Goal: Task Accomplishment & Management: Use online tool/utility

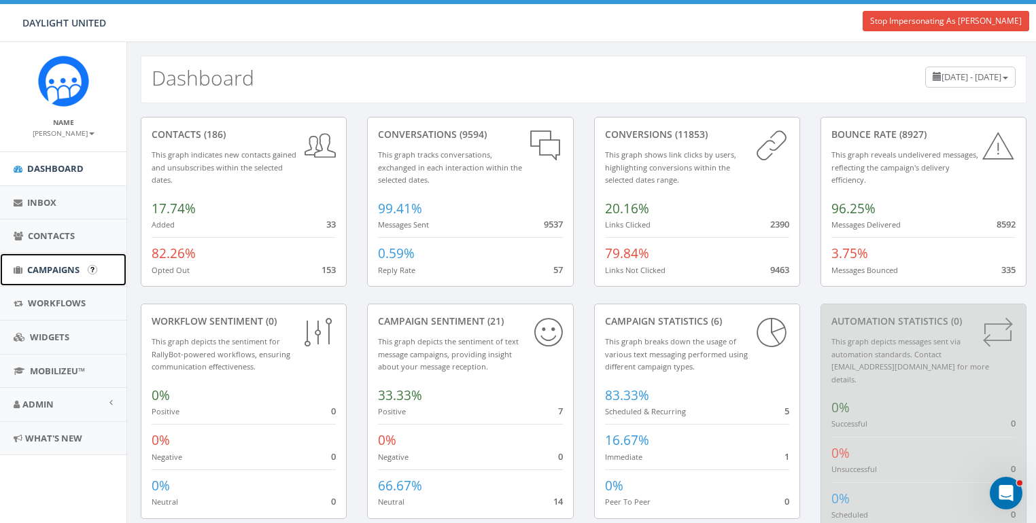
click at [61, 269] on span "Campaigns" at bounding box center [53, 270] width 52 height 12
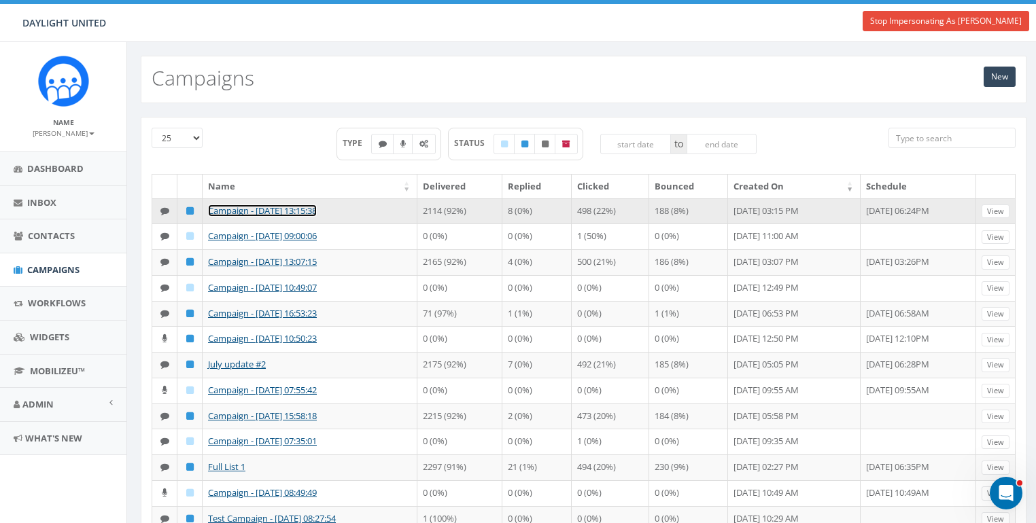
click at [317, 211] on link "Campaign - [DATE] 13:15:38" at bounding box center [262, 211] width 109 height 12
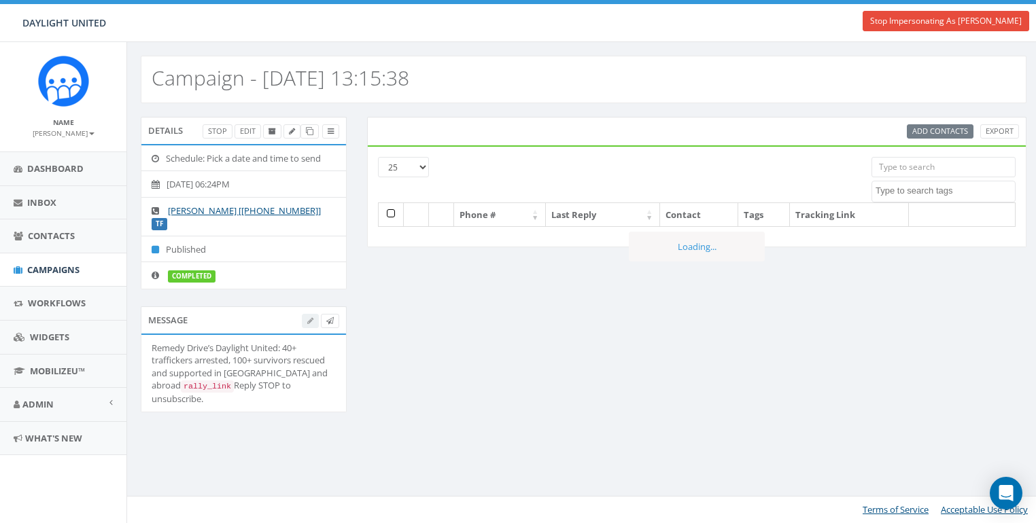
select select
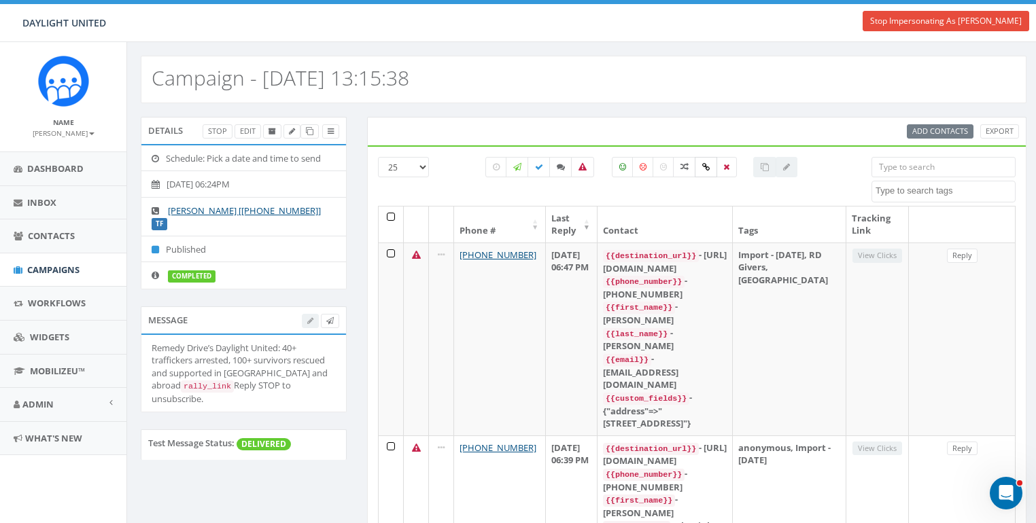
click at [703, 168] on icon at bounding box center [705, 167] width 7 height 8
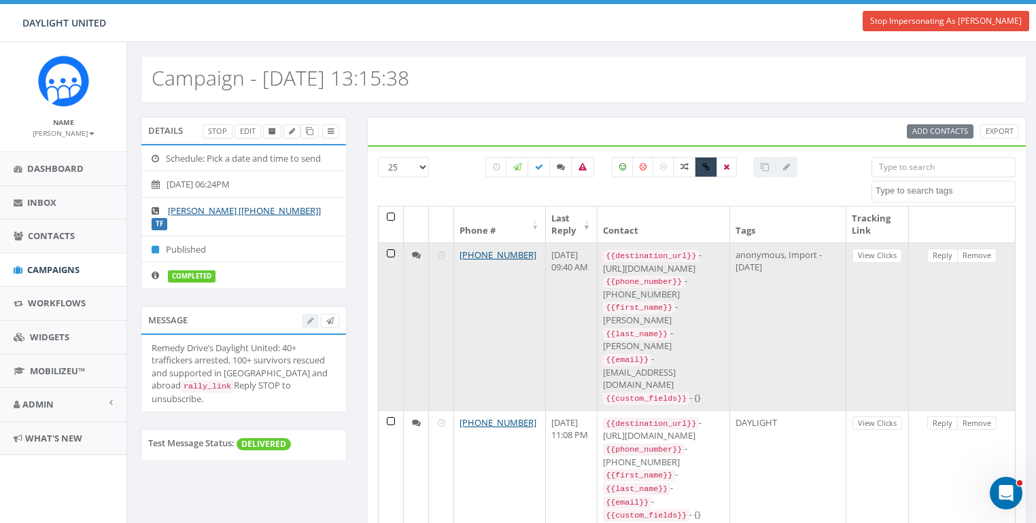
drag, startPoint x: 725, startPoint y: 265, endPoint x: 595, endPoint y: 266, distance: 129.8
click at [597, 266] on td "{{destination_url}} - https://rclink.co/link/W58nQg {{phone_number}} - +1708359…" at bounding box center [663, 327] width 133 height 168
copy div "https://rclink.co/link/W58nQg"
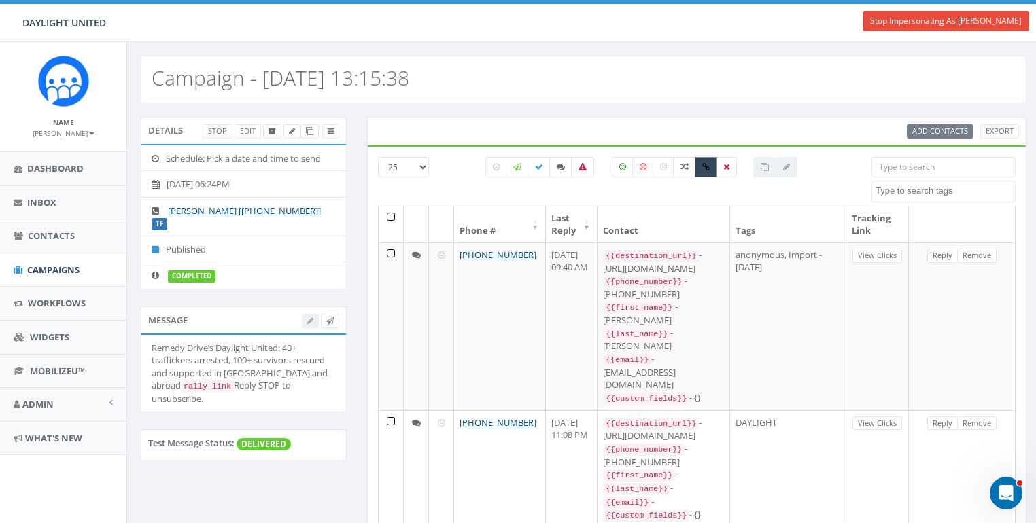
click at [708, 164] on icon at bounding box center [705, 167] width 7 height 8
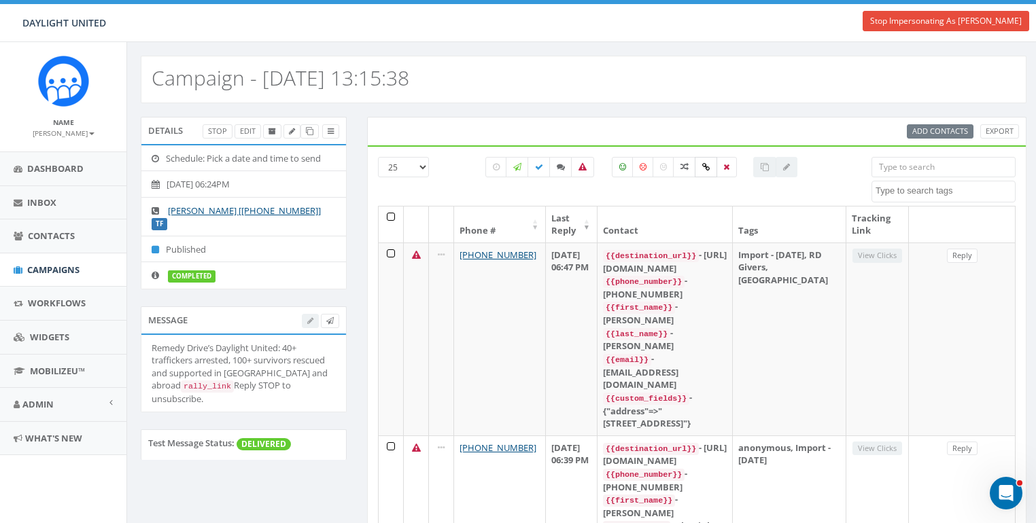
click at [705, 163] on icon at bounding box center [705, 167] width 7 height 8
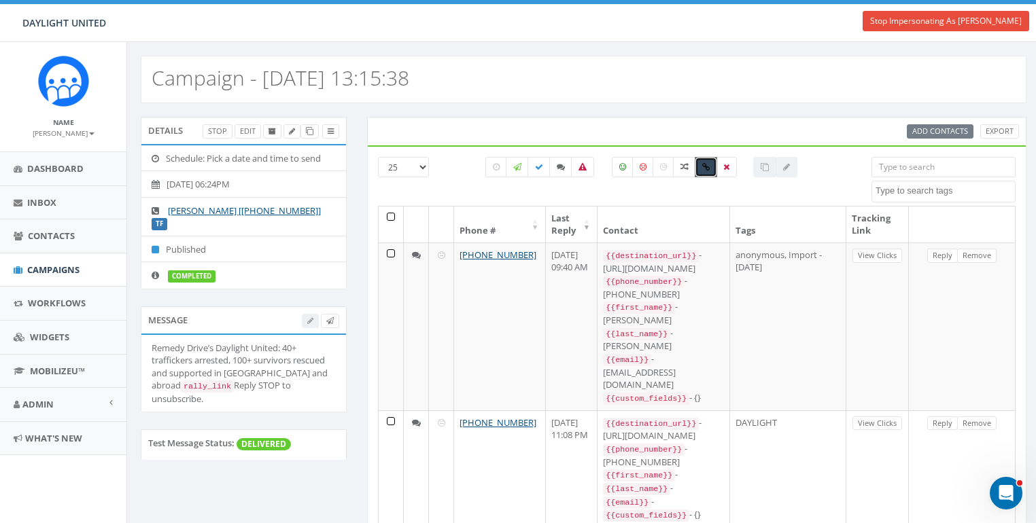
click at [705, 165] on icon at bounding box center [705, 167] width 7 height 8
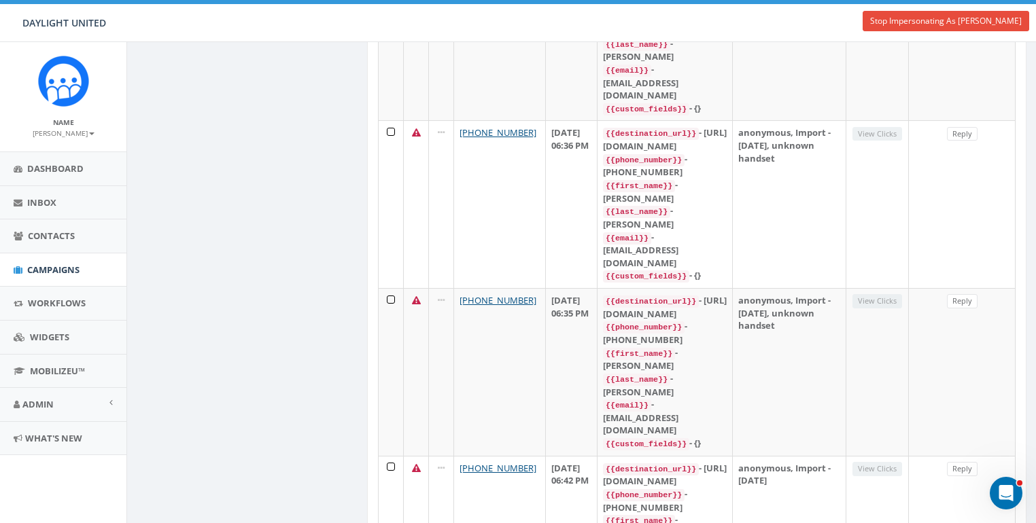
scroll to position [2499, 0]
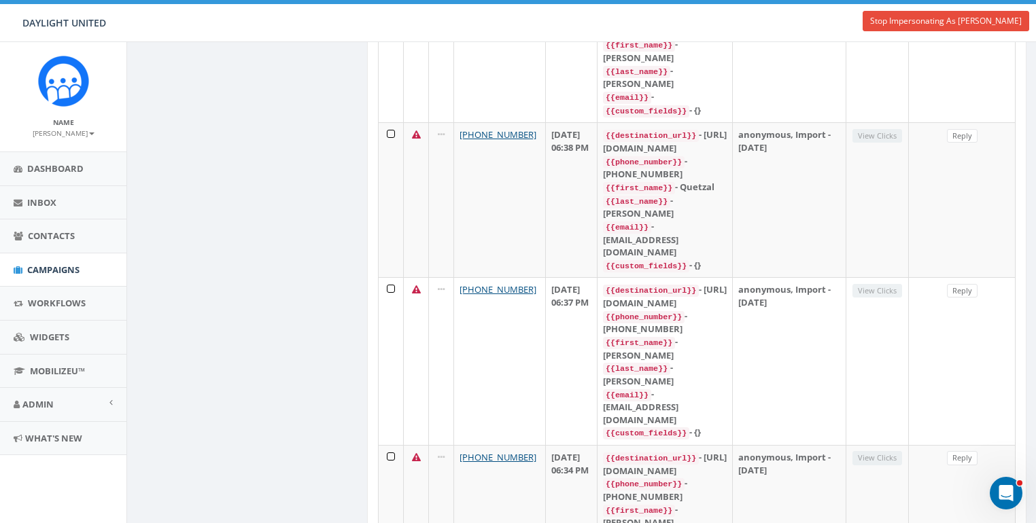
scroll to position [0, 0]
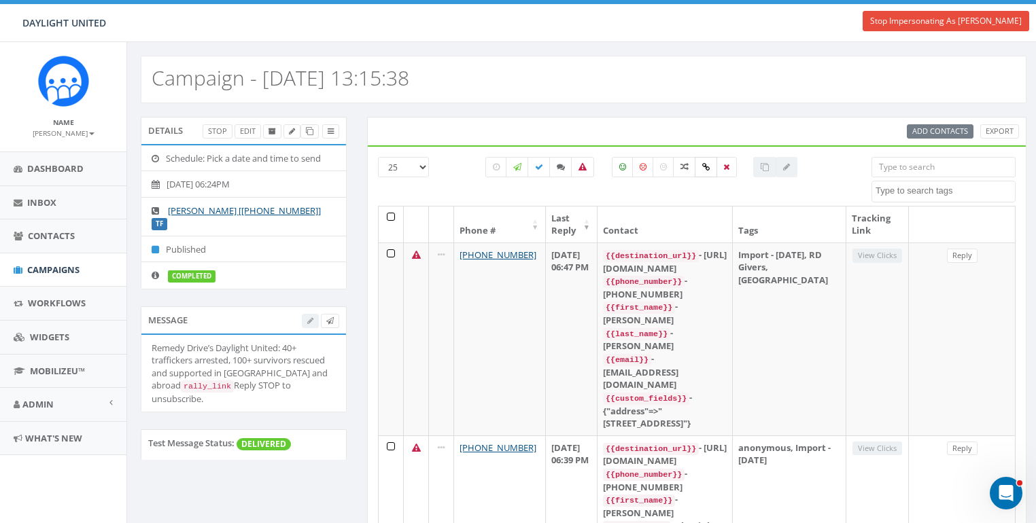
click at [702, 168] on icon at bounding box center [705, 167] width 7 height 8
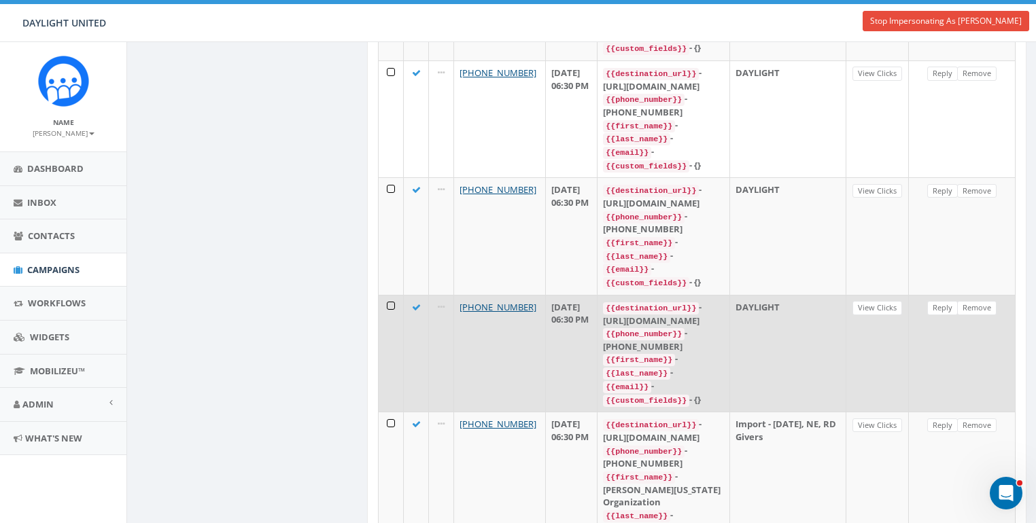
scroll to position [2436, 0]
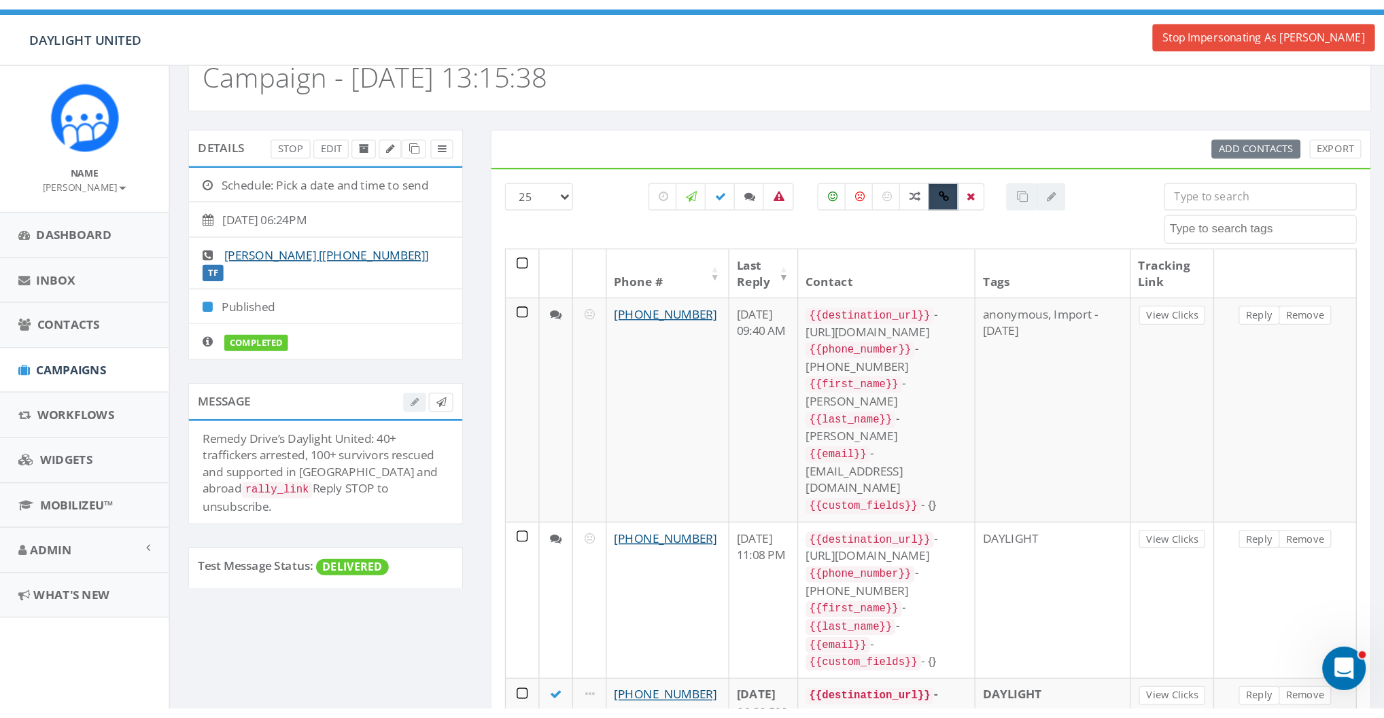
scroll to position [0, 0]
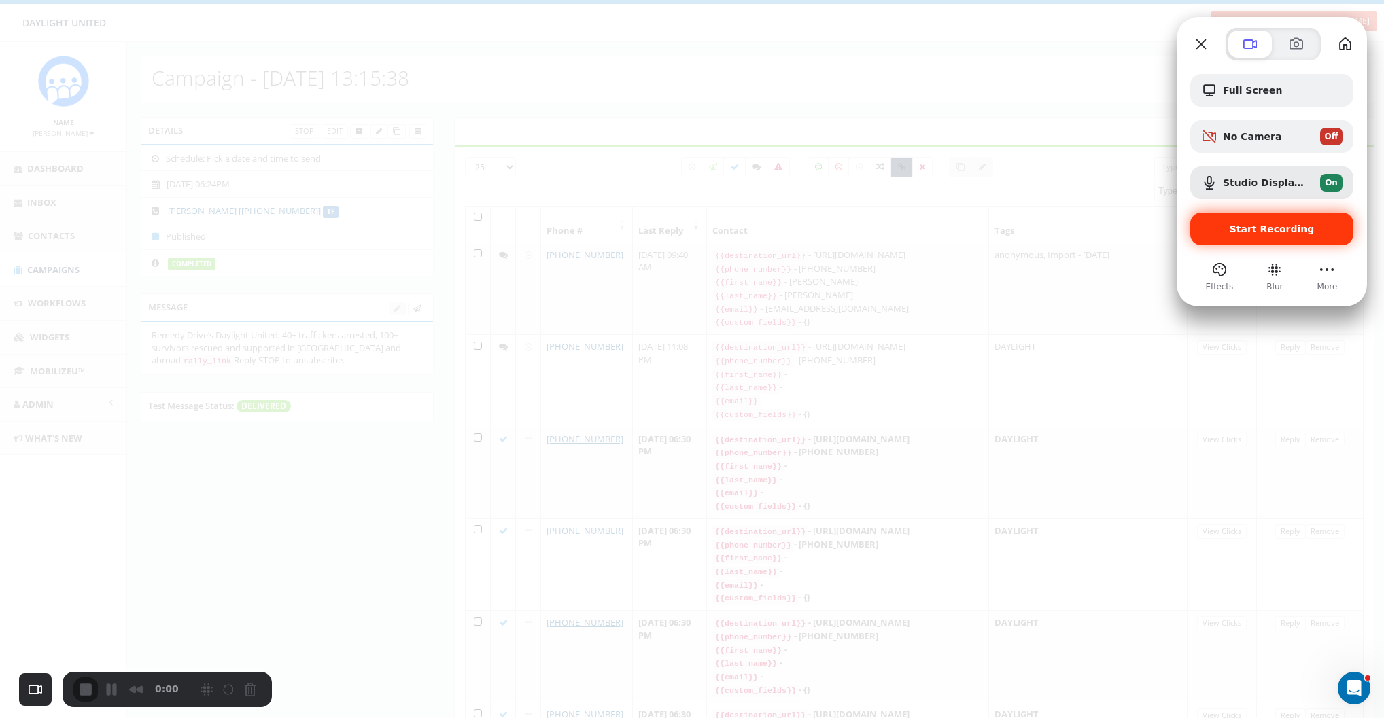
click at [1035, 232] on span "Start Recording" at bounding box center [1272, 229] width 85 height 11
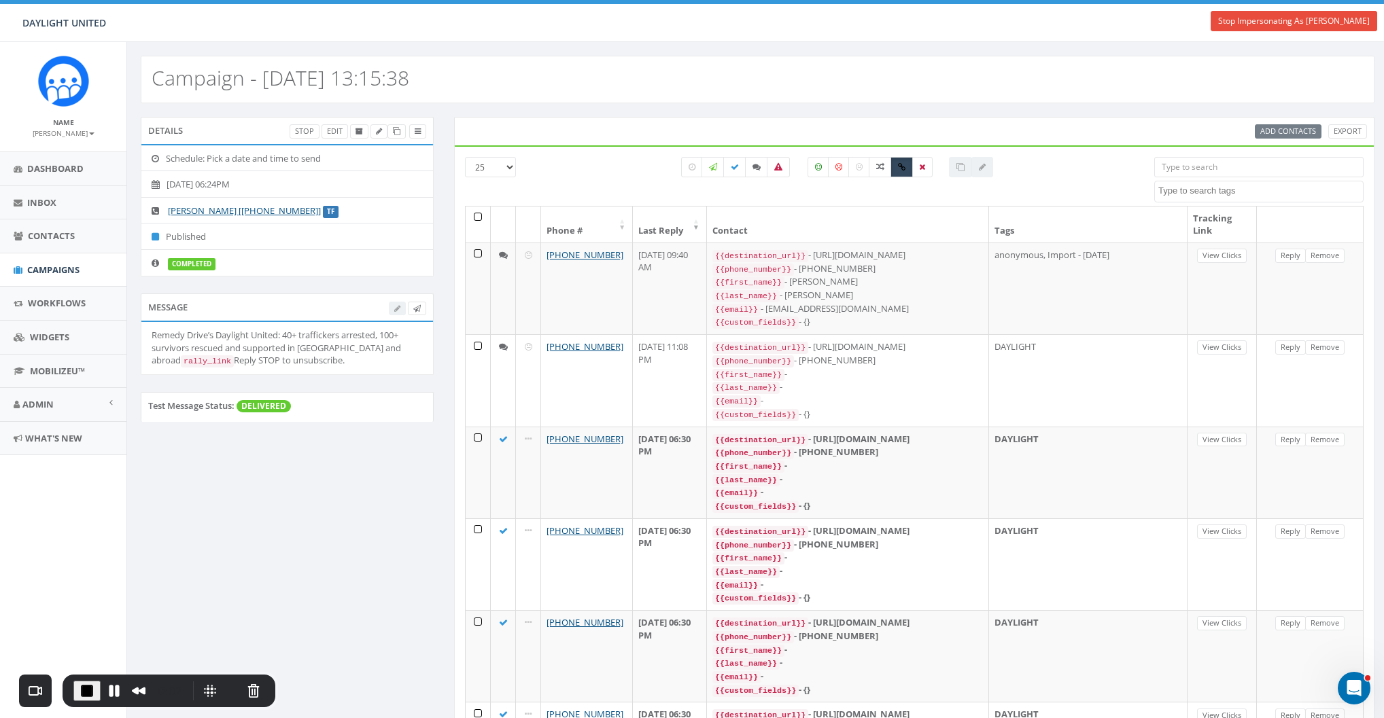
click at [613, 189] on div "All 0 contact(s) on current page All 2302 contact(s) filtered" at bounding box center [837, 181] width 612 height 49
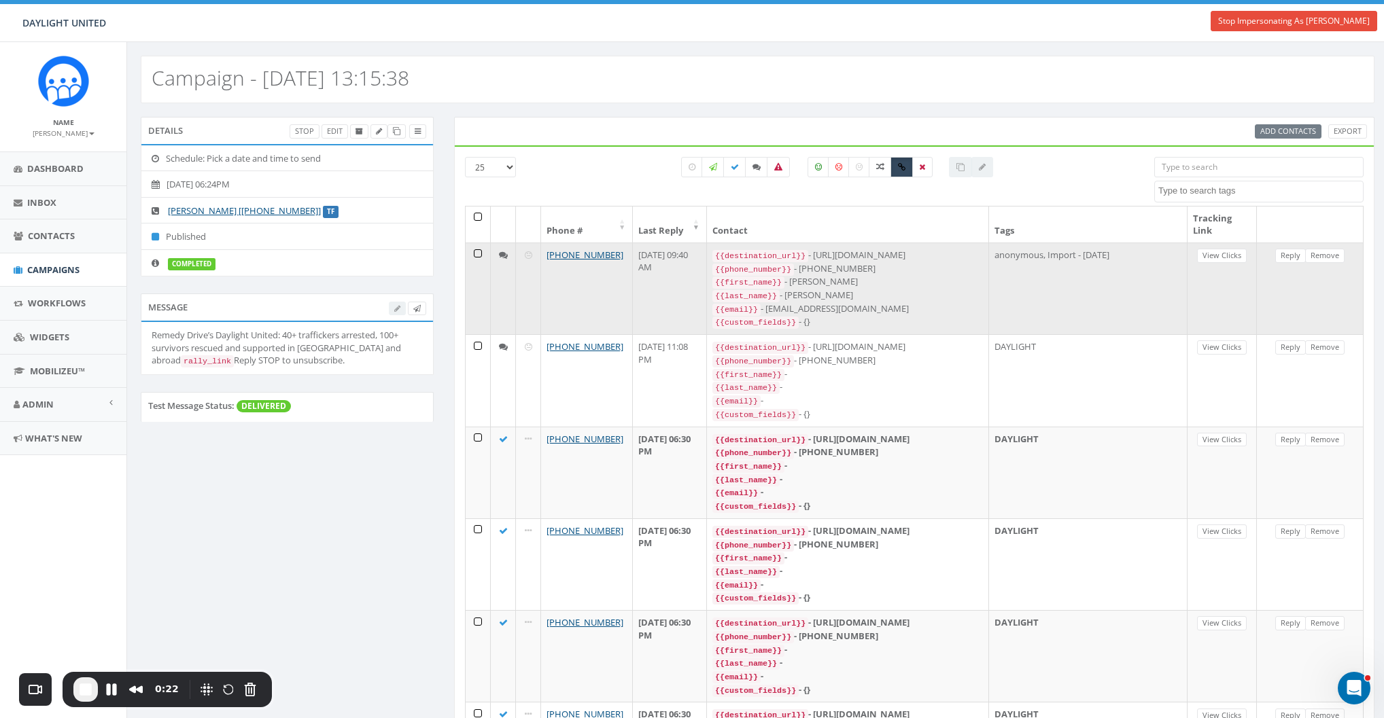
click at [902, 283] on div "{{first_name}} - Charlie" at bounding box center [847, 282] width 271 height 14
drag, startPoint x: 854, startPoint y: 255, endPoint x: 984, endPoint y: 256, distance: 130.5
click at [983, 256] on div "{{destination_url}} - https://rclink.co/link/W58nQg" at bounding box center [847, 256] width 271 height 14
copy div "https://rclink.co/link/W58nQg"
click at [953, 259] on div "{{destination_url}} - https://rclink.co/link/W58nQg" at bounding box center [847, 256] width 271 height 14
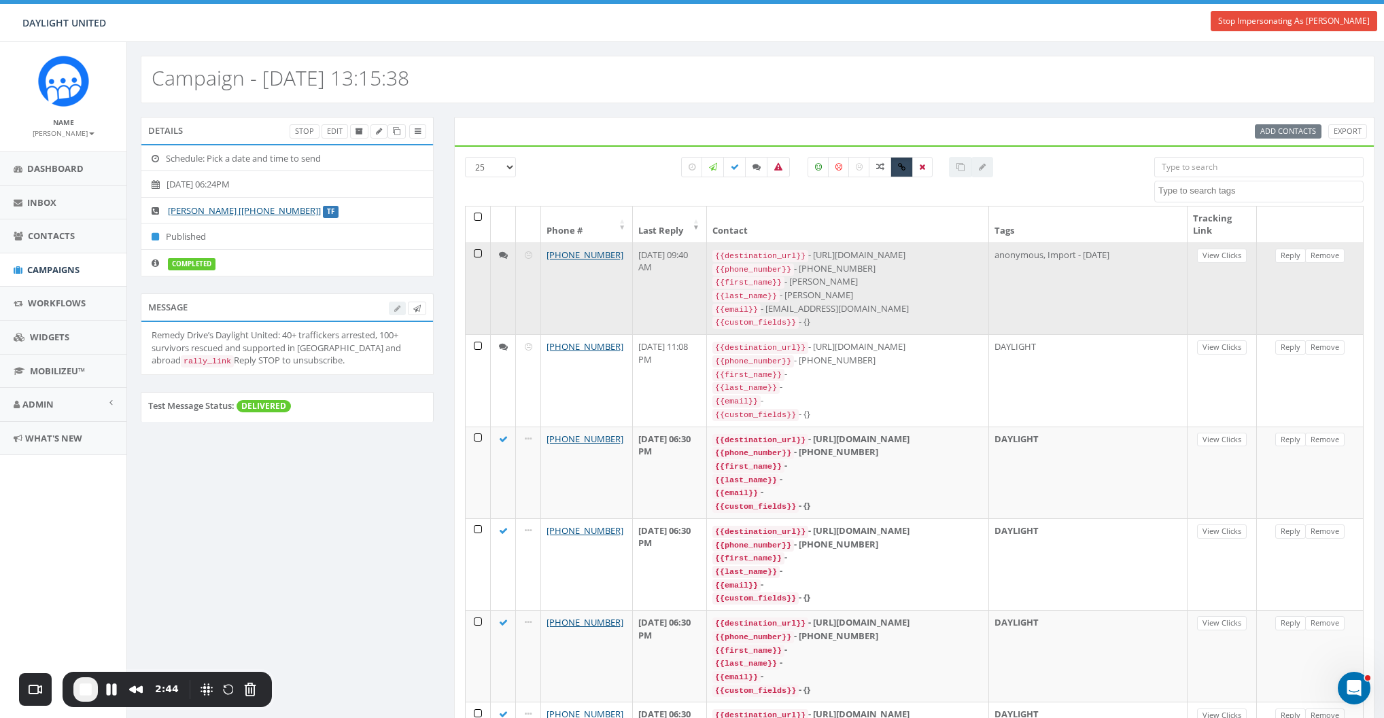
drag, startPoint x: 855, startPoint y: 254, endPoint x: 928, endPoint y: 254, distance: 73.4
click at [928, 254] on div "{{destination_url}} - https://rclink.co/link/W58nQg" at bounding box center [847, 256] width 271 height 14
drag, startPoint x: 981, startPoint y: 254, endPoint x: 854, endPoint y: 254, distance: 127.8
click at [854, 254] on div "{{destination_url}} - https://rclink.co/link/W58nQg" at bounding box center [847, 256] width 271 height 14
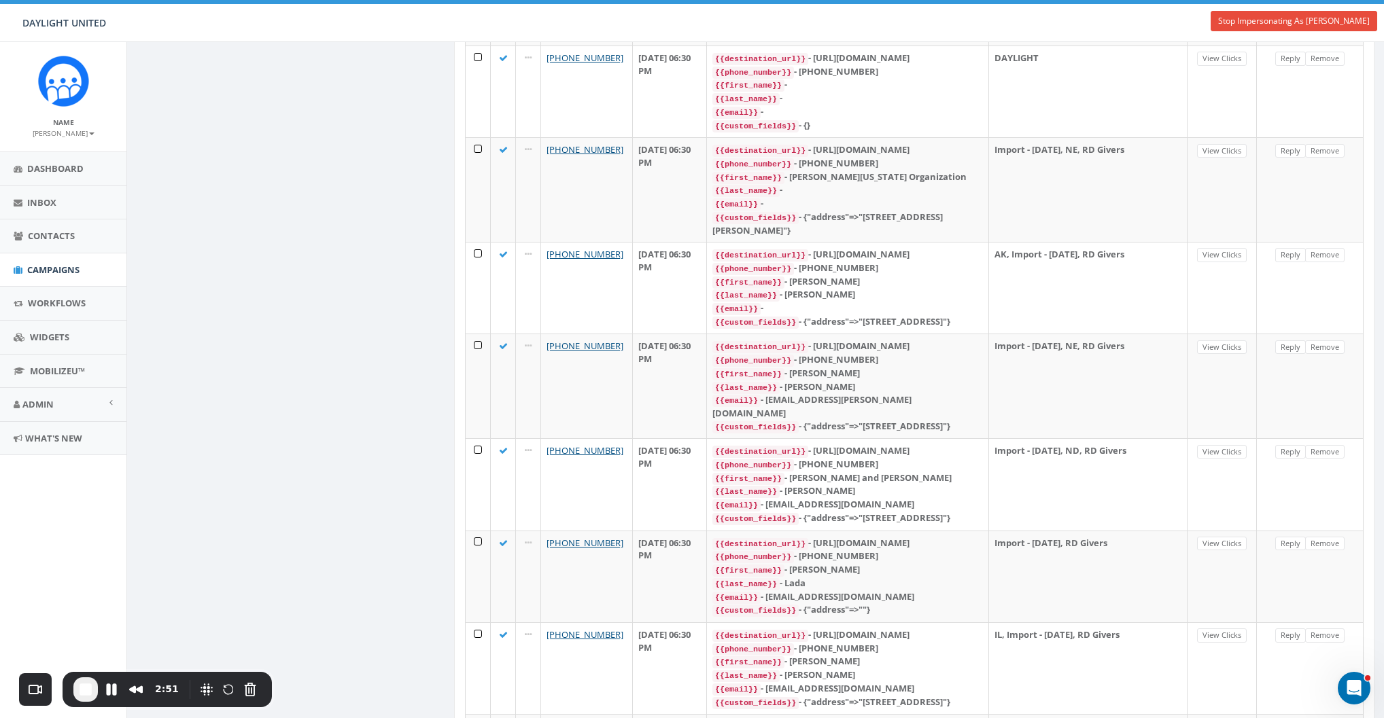
scroll to position [1915, 0]
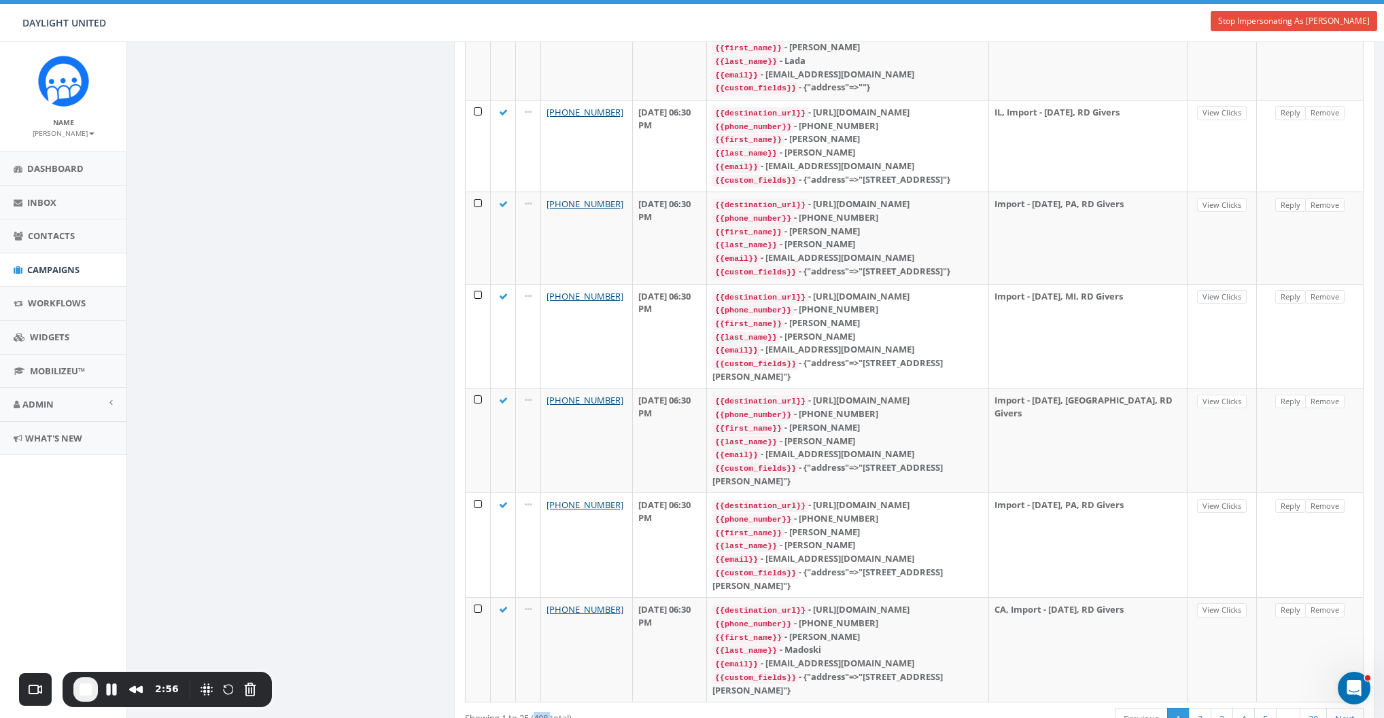
drag, startPoint x: 536, startPoint y: 663, endPoint x: 552, endPoint y: 662, distance: 15.6
click at [552, 523] on div "Showing 1 to 25 (498 total)" at bounding box center [646, 716] width 362 height 18
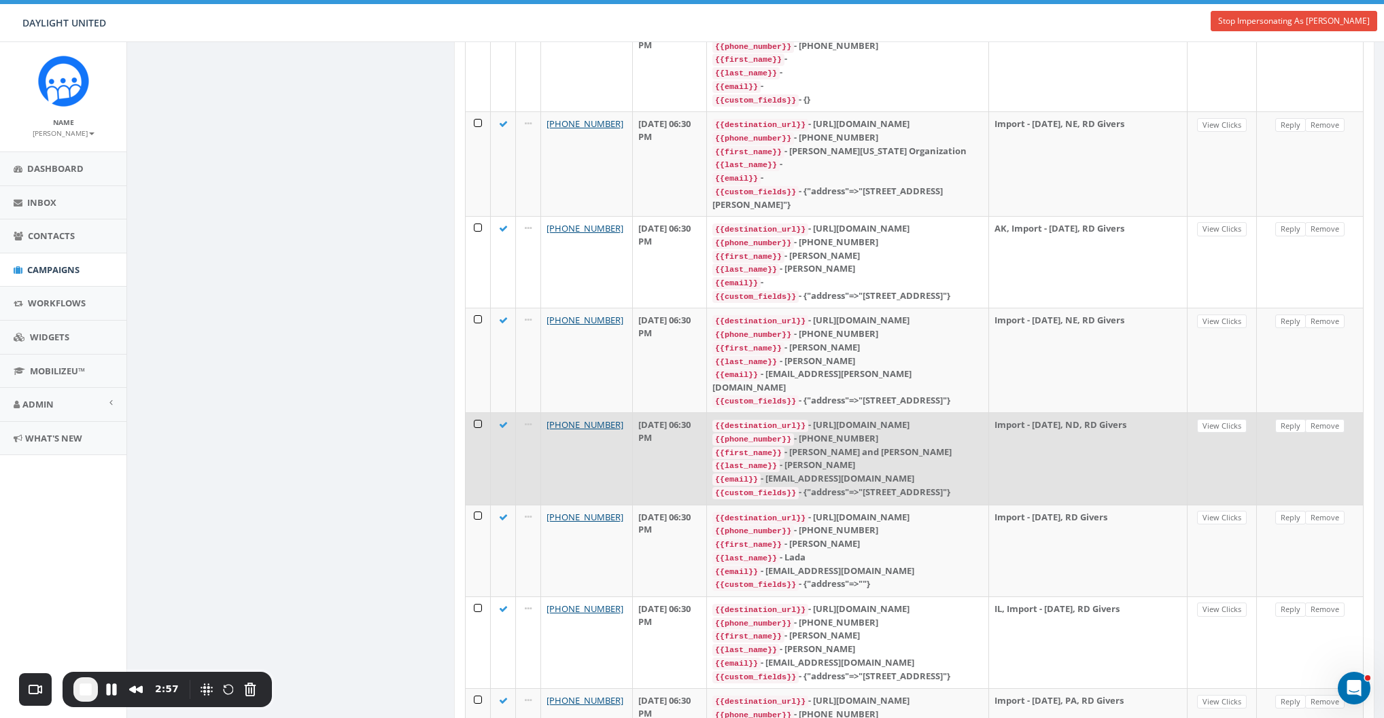
scroll to position [0, 0]
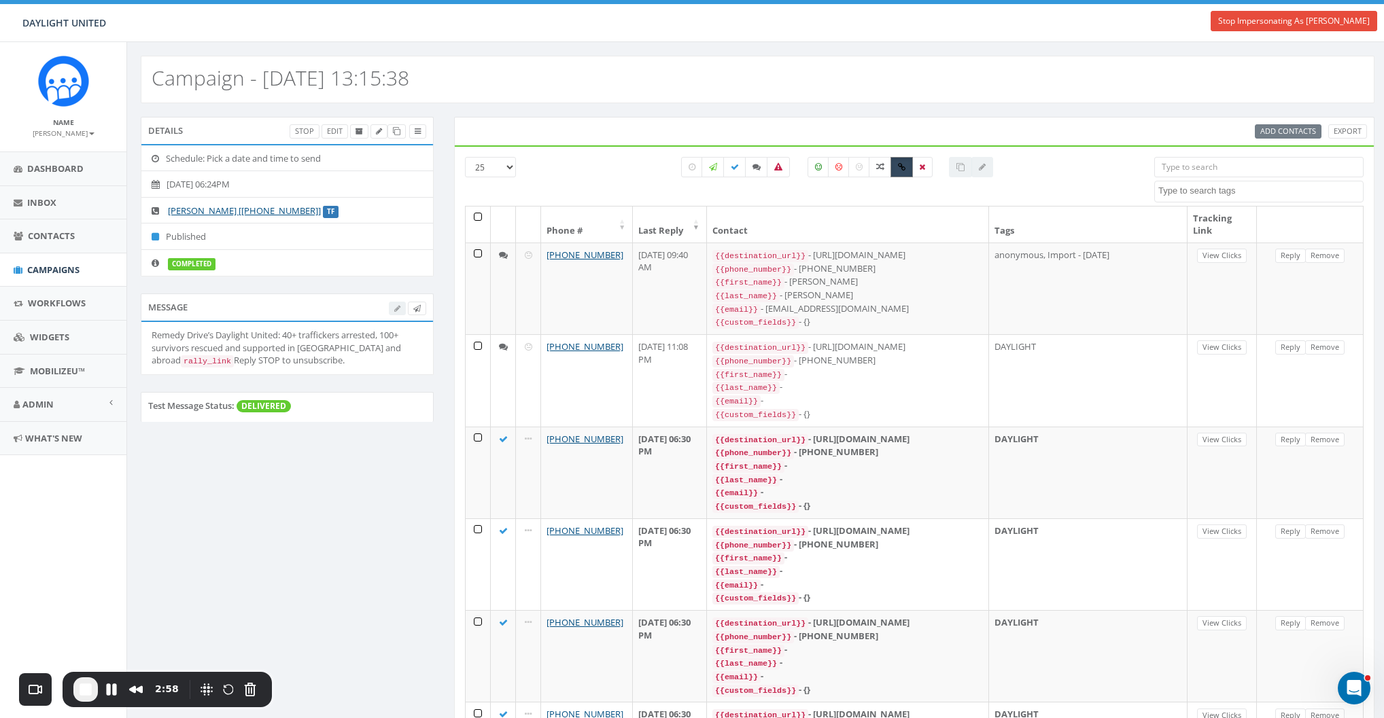
click at [898, 166] on icon at bounding box center [901, 167] width 7 height 8
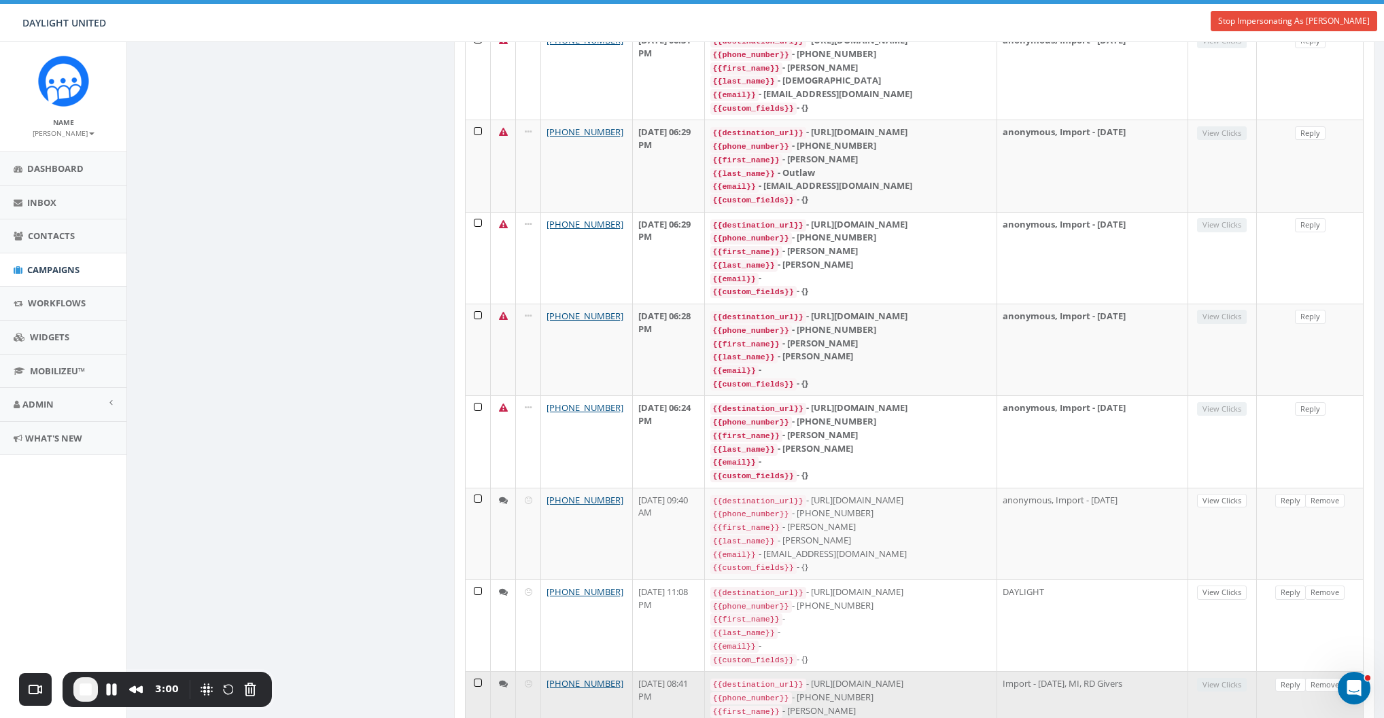
scroll to position [1815, 0]
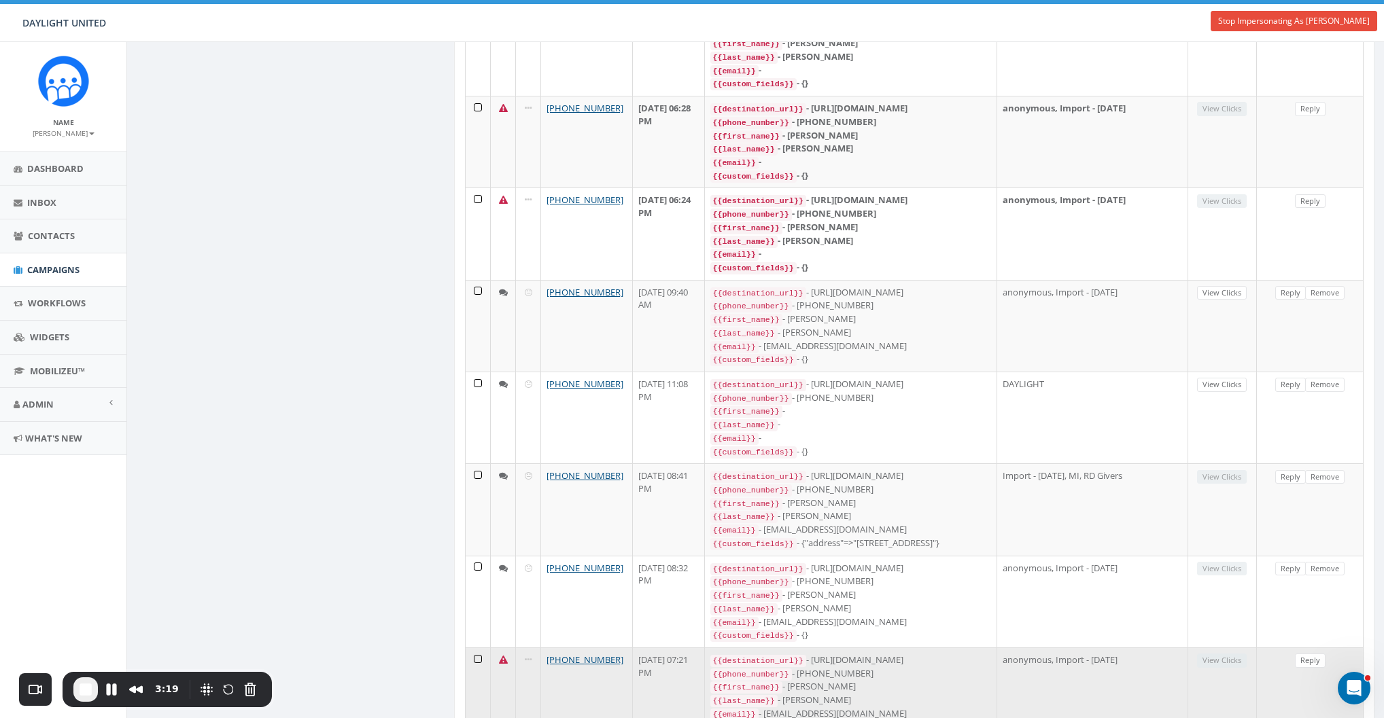
drag, startPoint x: 848, startPoint y: 568, endPoint x: 966, endPoint y: 572, distance: 118.3
click at [966, 523] on div "{{destination_url}} - https://rclink.co/link/QjGMjQ" at bounding box center [850, 661] width 281 height 14
click at [875, 523] on div "{{destination_url}} - https://rclink.co/link/QjGMjQ" at bounding box center [850, 661] width 281 height 14
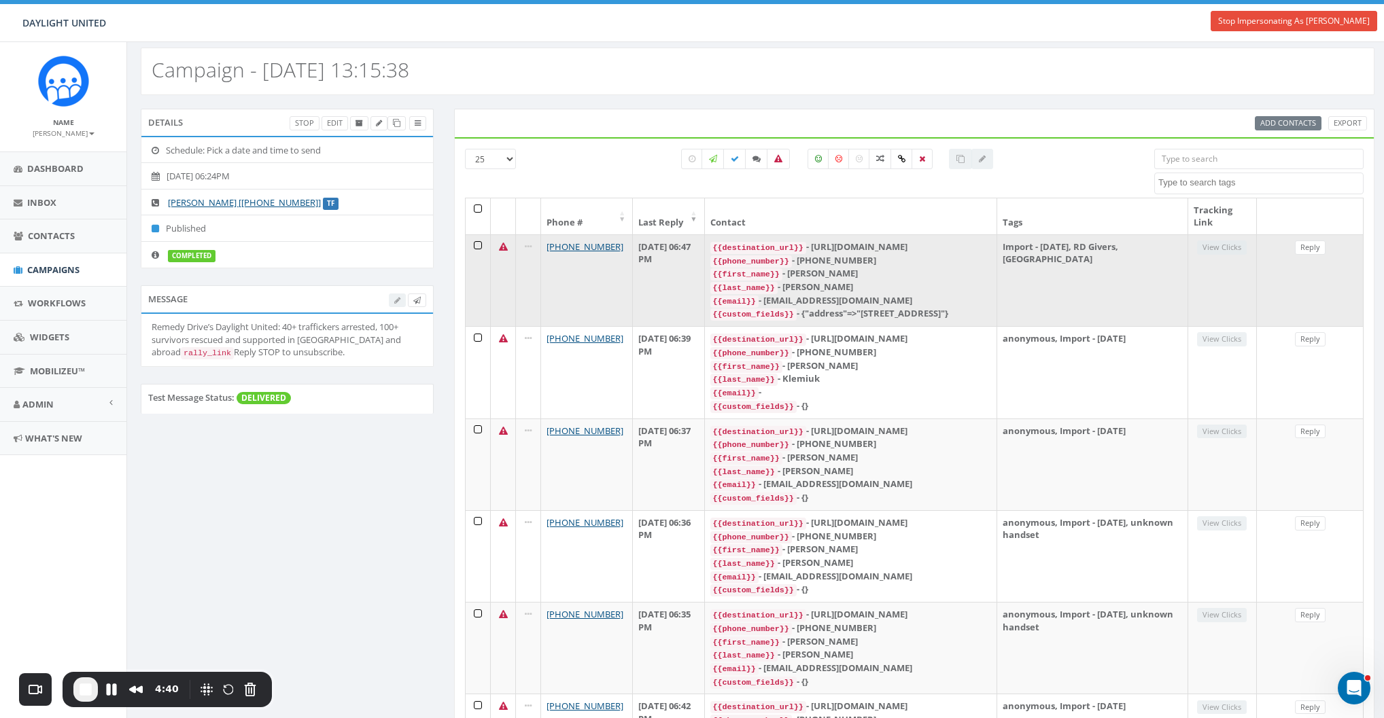
scroll to position [0, 0]
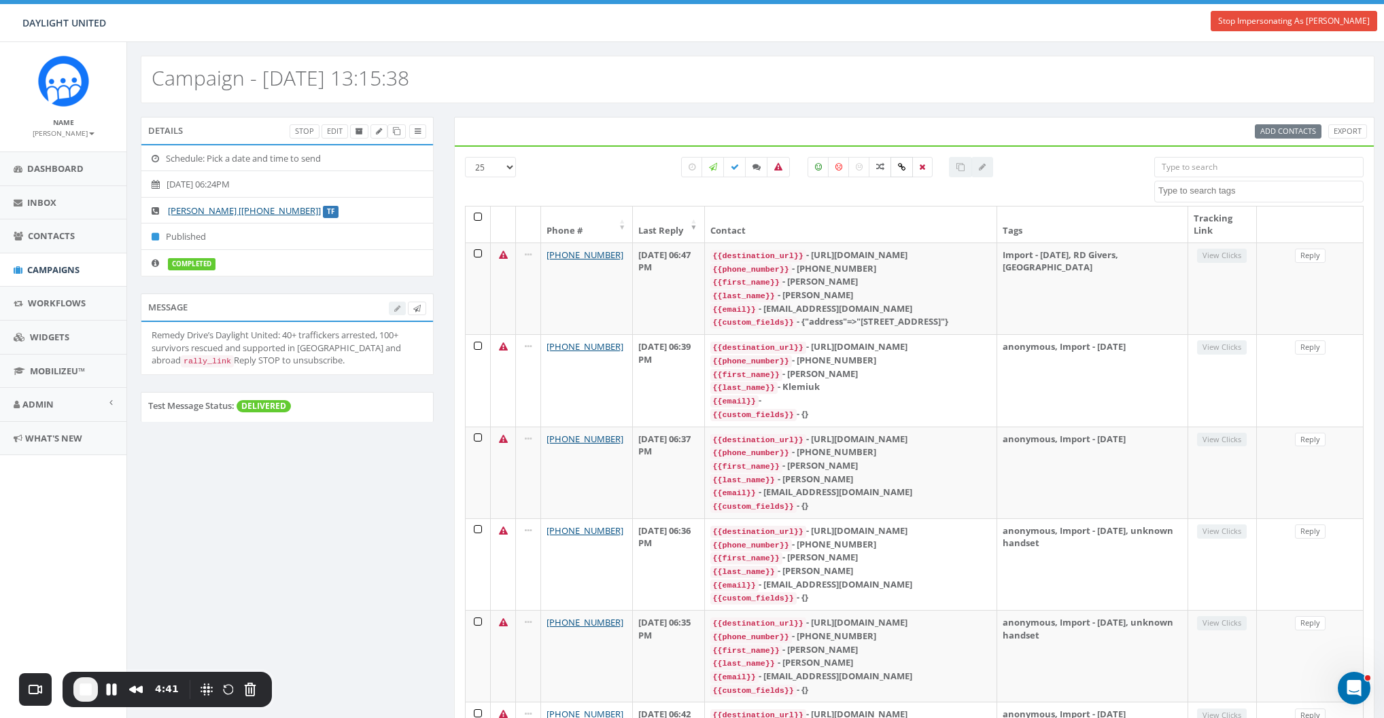
click at [902, 164] on icon at bounding box center [901, 167] width 7 height 8
checkbox input "true"
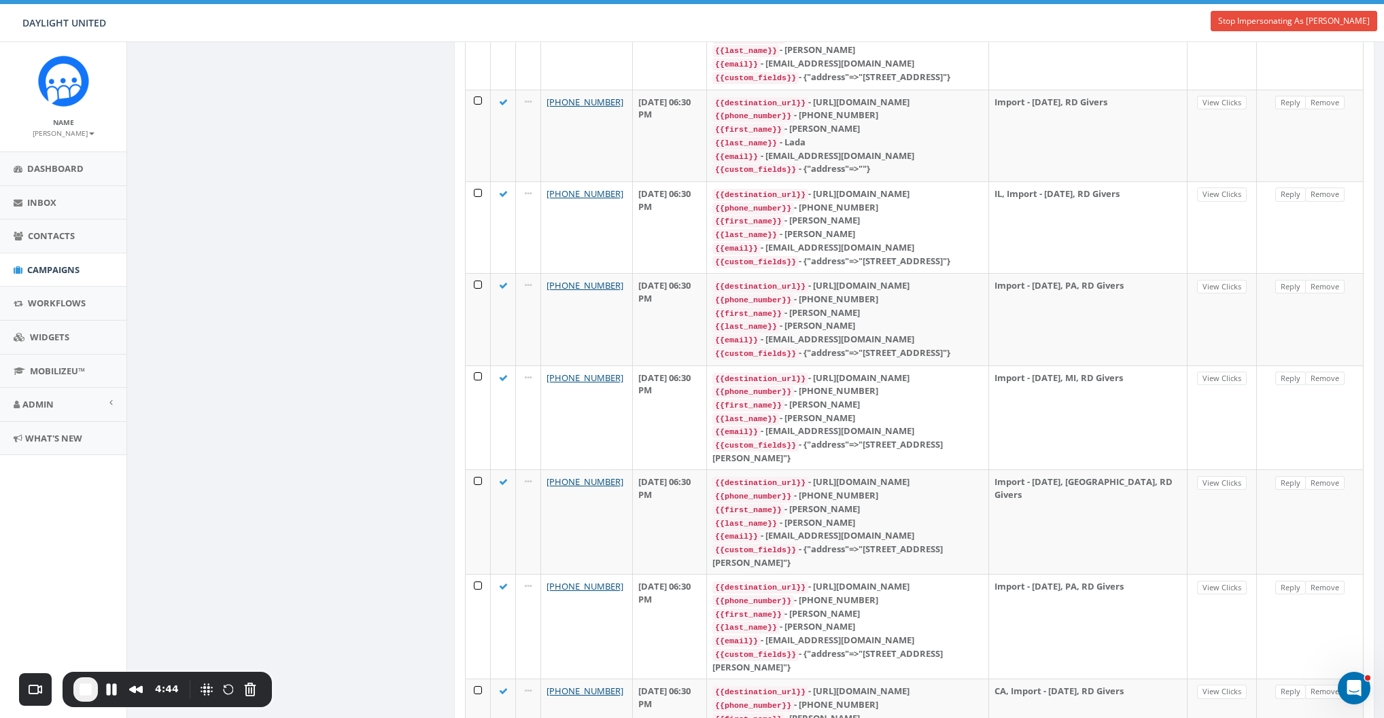
scroll to position [1915, 0]
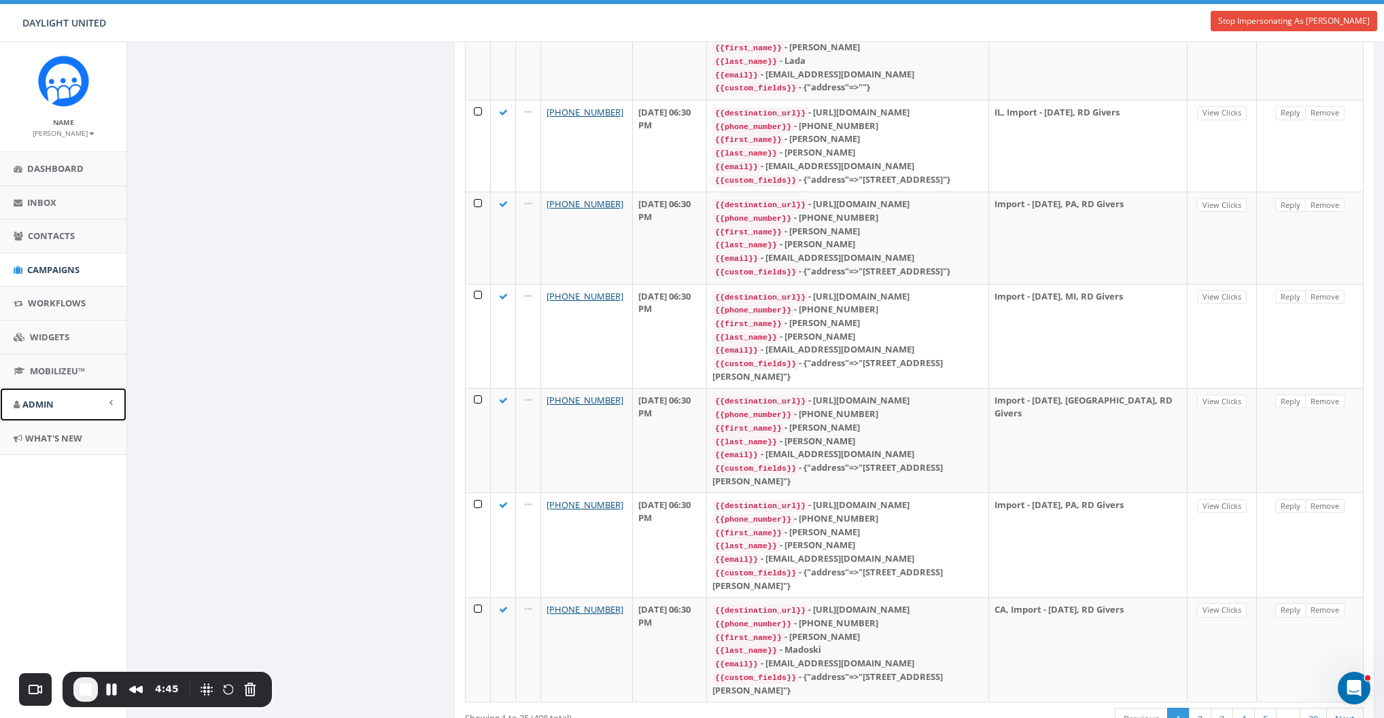
click at [33, 402] on span "Admin" at bounding box center [37, 404] width 31 height 12
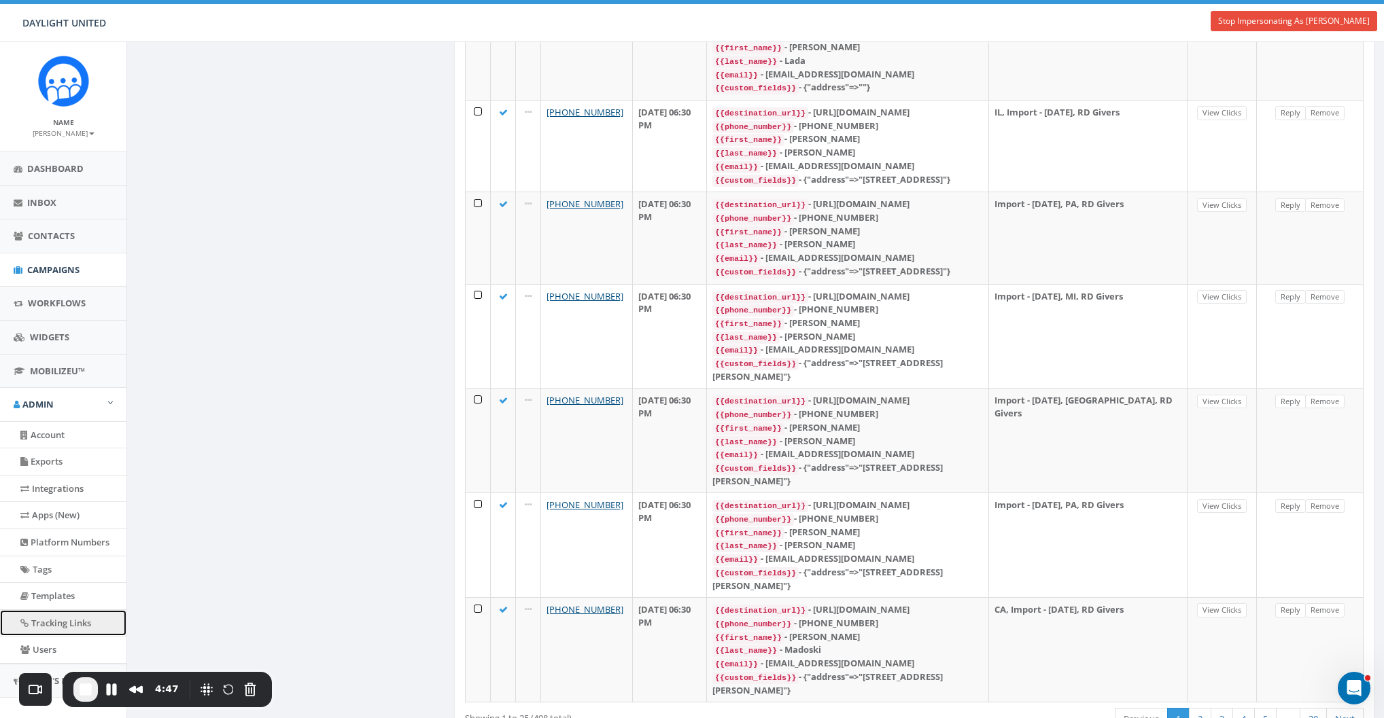
click at [56, 523] on link "Tracking Links" at bounding box center [63, 623] width 126 height 27
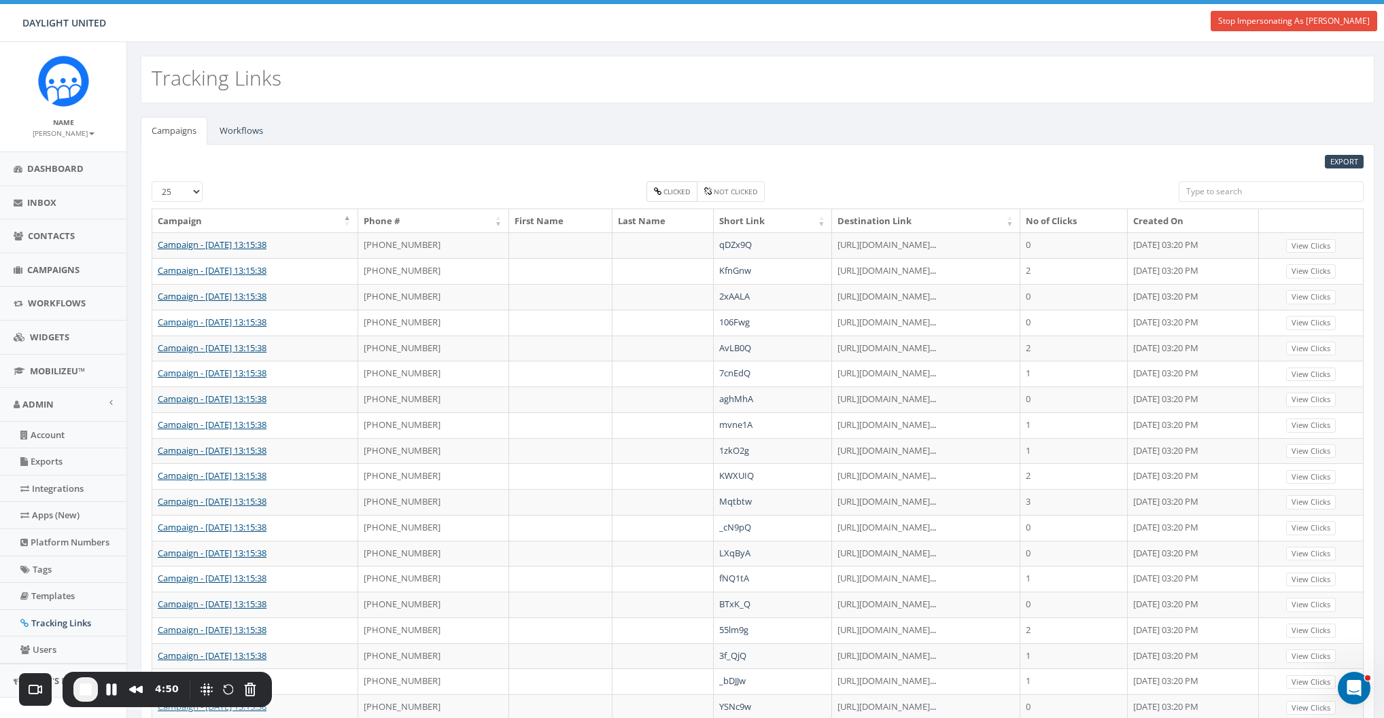
click at [683, 190] on small "Clicked" at bounding box center [676, 192] width 27 height 10
checkbox input "true"
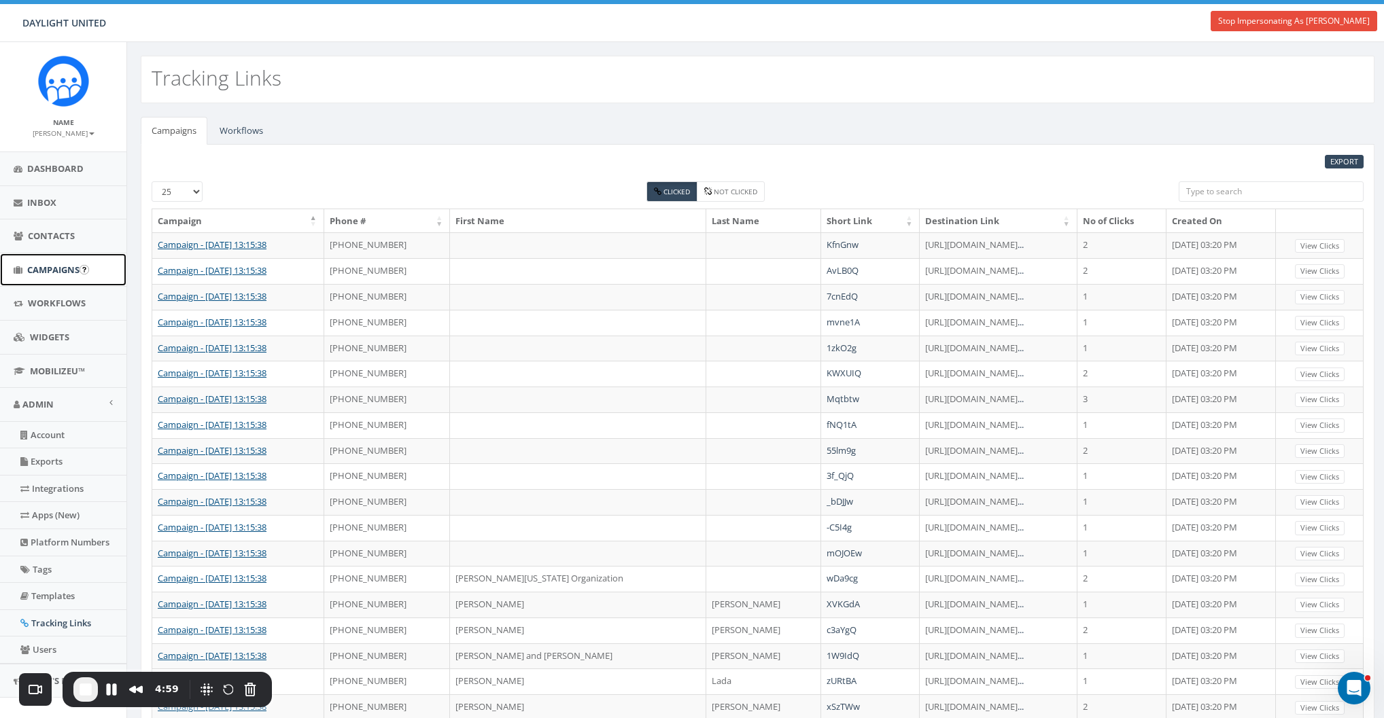
click at [44, 268] on span "Campaigns" at bounding box center [53, 270] width 52 height 12
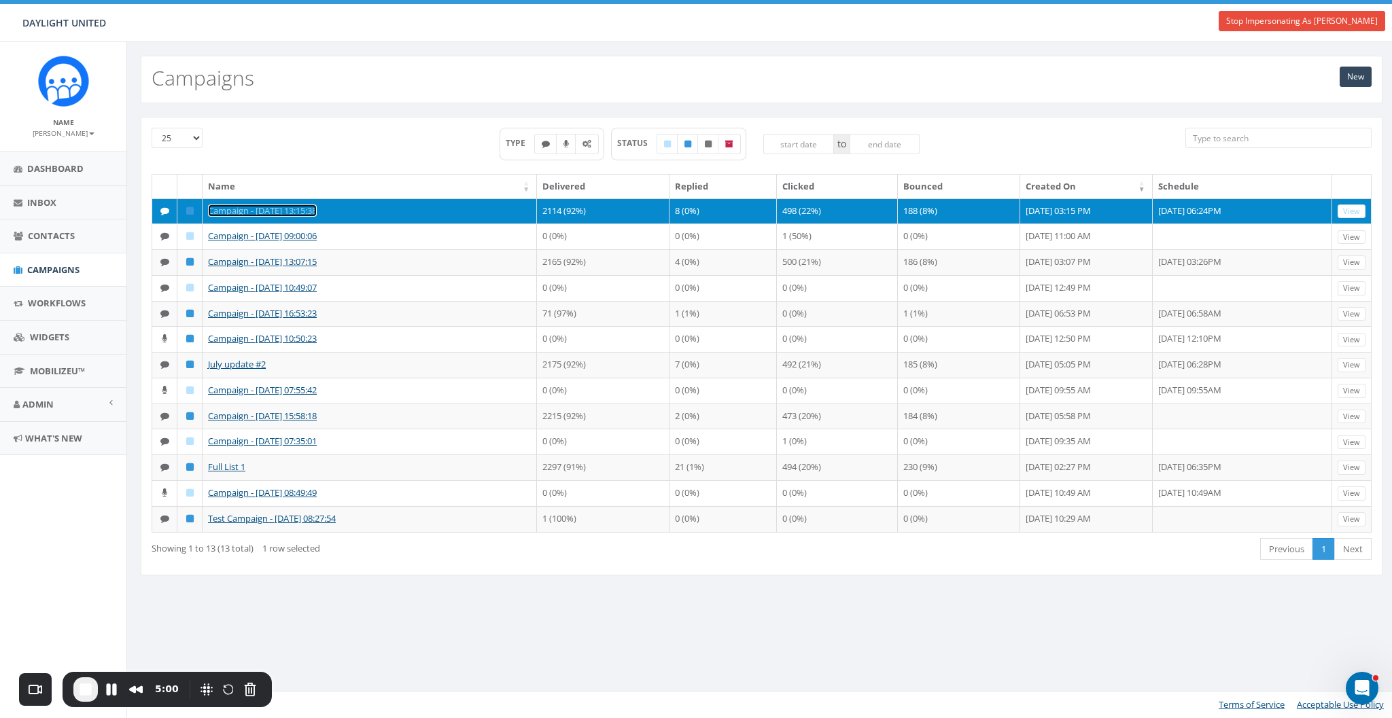
click at [245, 205] on link "Campaign - [DATE] 13:15:38" at bounding box center [262, 211] width 109 height 12
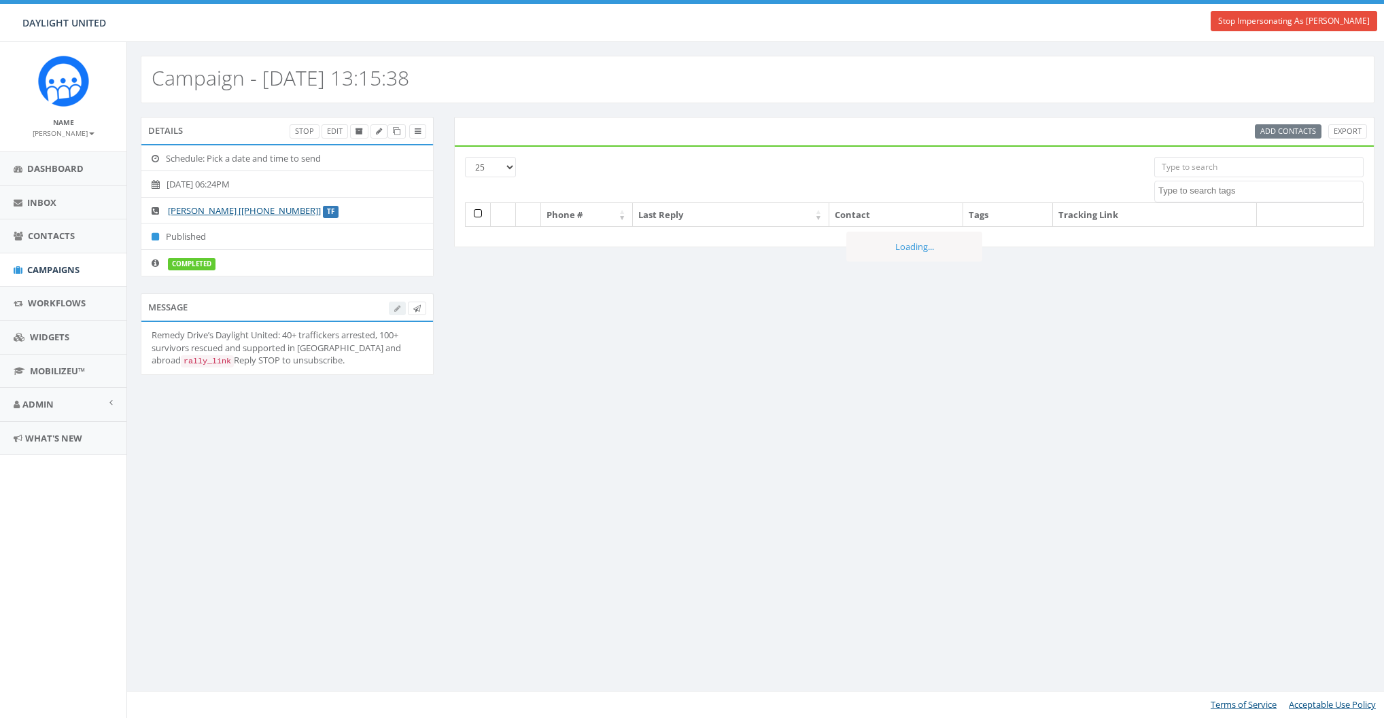
select select
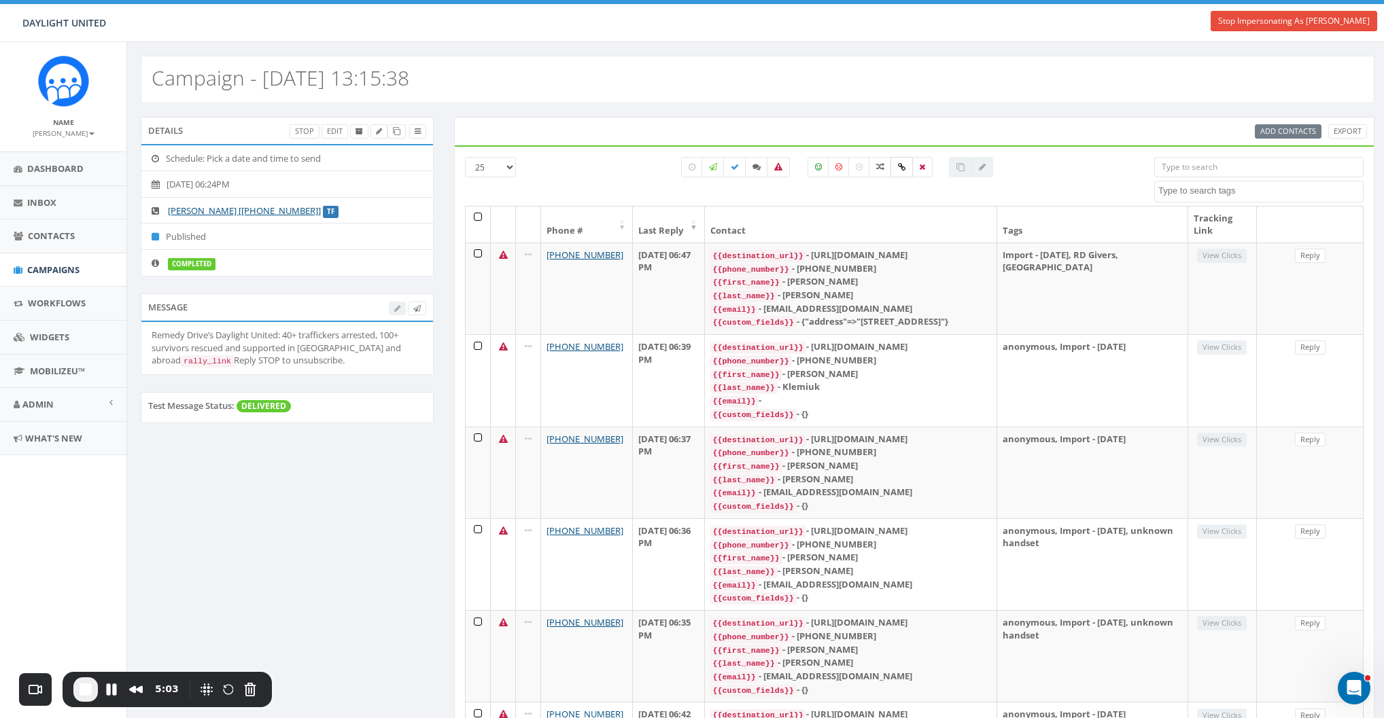
click at [896, 165] on label at bounding box center [901, 167] width 22 height 20
checkbox input "true"
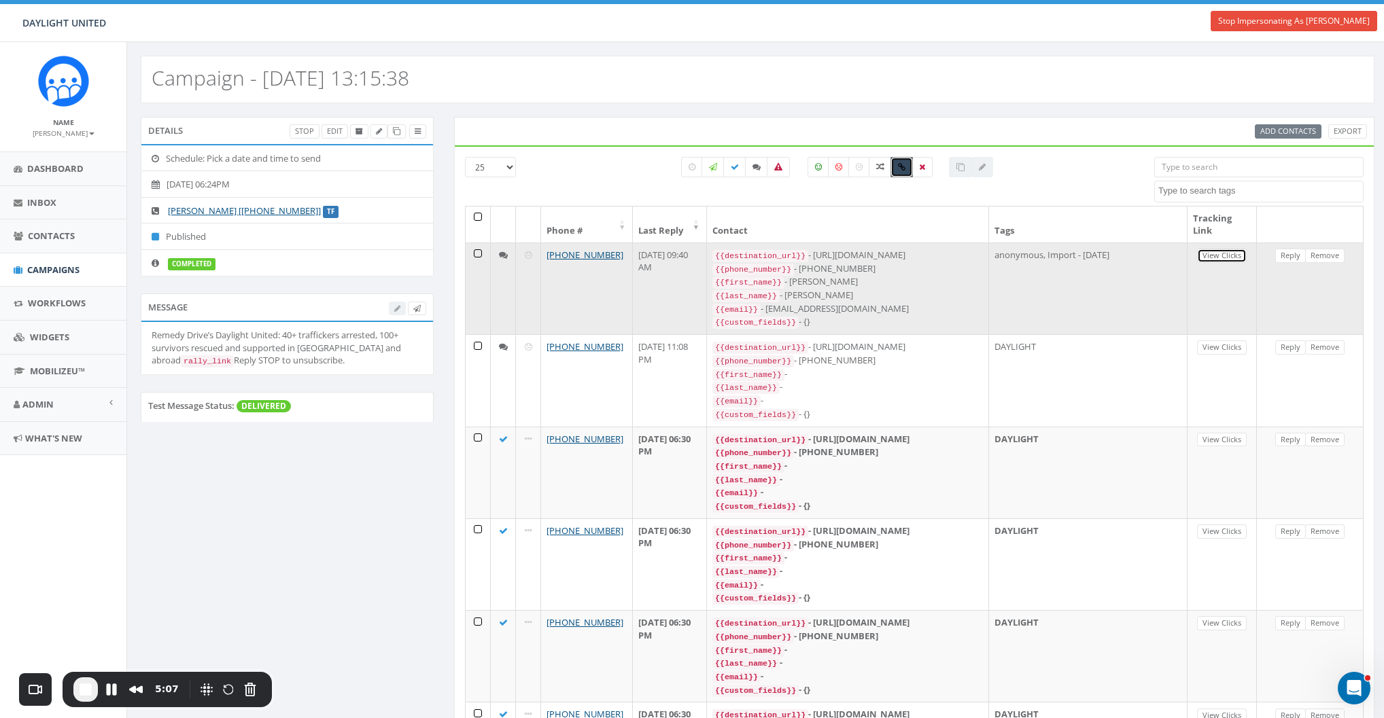
click at [1219, 258] on link "View Clicks" at bounding box center [1222, 256] width 50 height 14
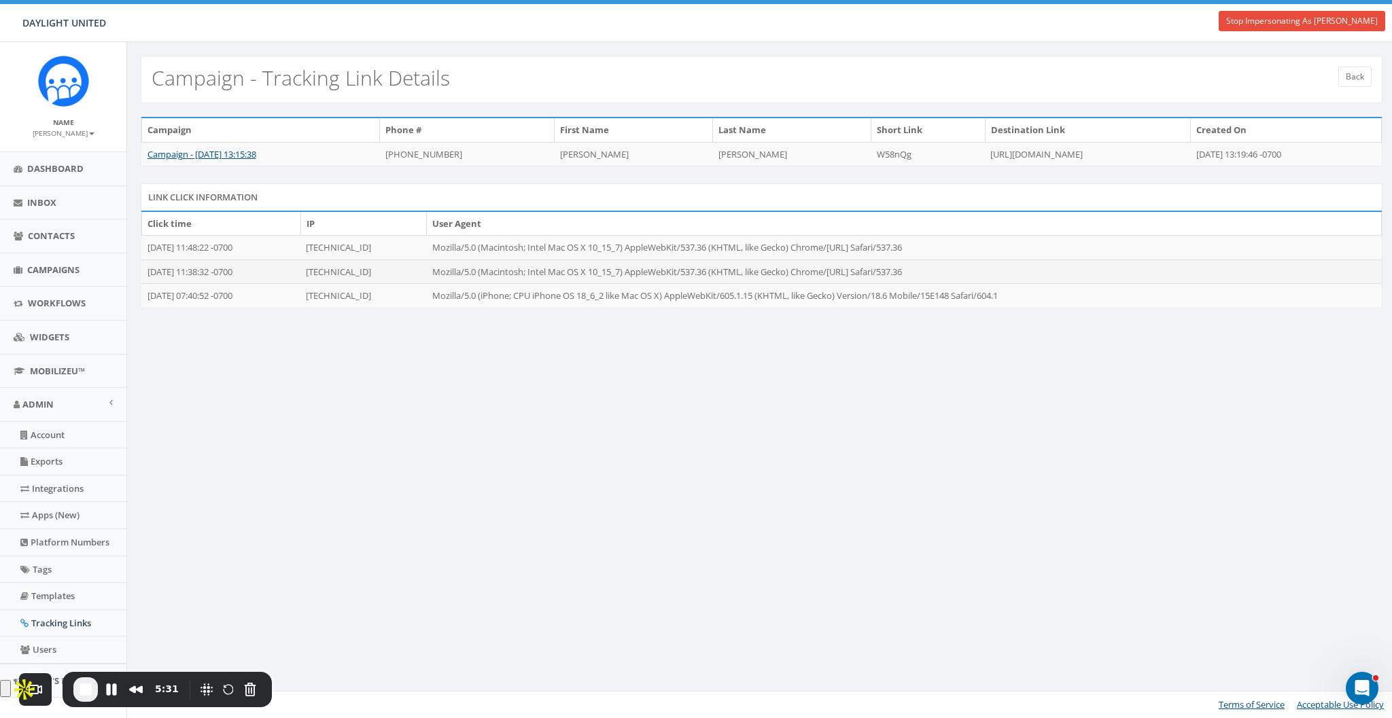
click at [336, 268] on td "99.146.35.179" at bounding box center [363, 272] width 126 height 24
drag, startPoint x: 335, startPoint y: 268, endPoint x: 394, endPoint y: 268, distance: 59.1
click at [394, 268] on td "99.146.35.179" at bounding box center [363, 272] width 126 height 24
copy td "99.146.35.179"
click at [86, 690] on span "End Recording" at bounding box center [85, 690] width 16 height 16
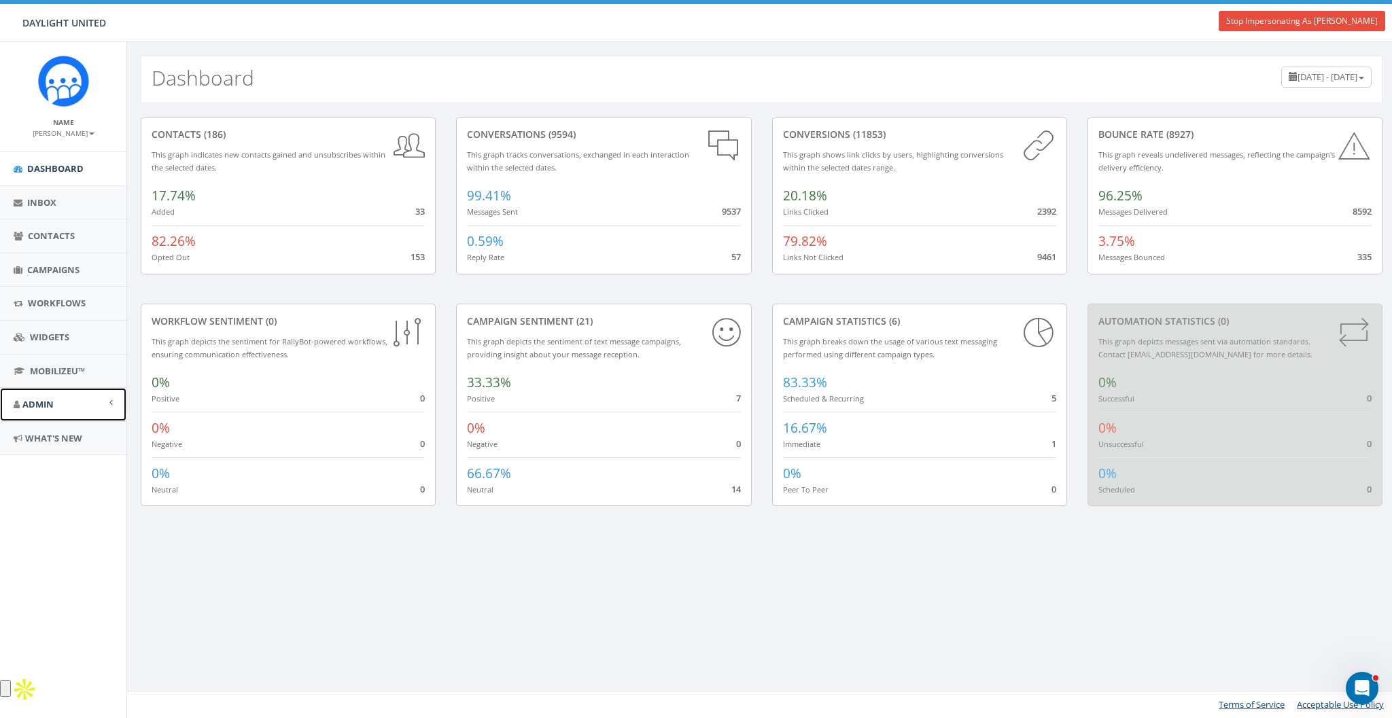
click at [31, 389] on link "Admin" at bounding box center [63, 404] width 126 height 33
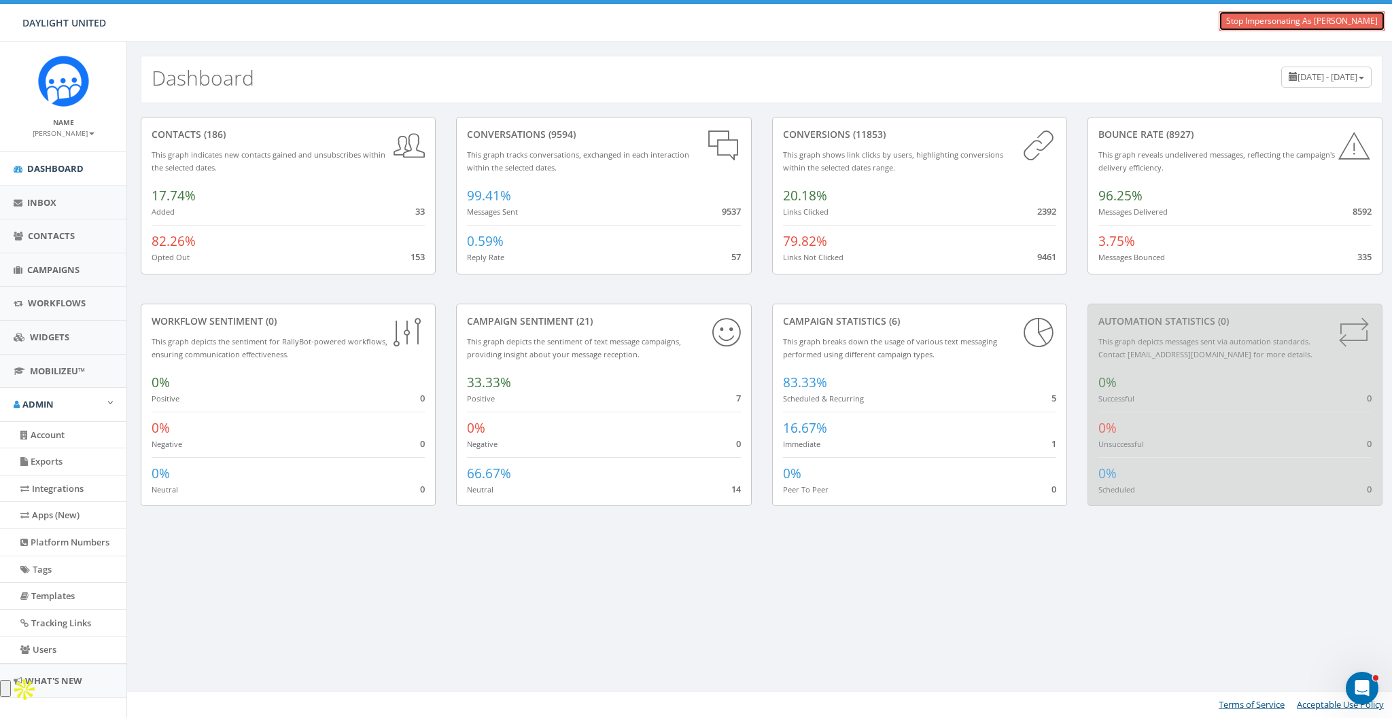
click at [1313, 16] on link "Stop Impersonating As [PERSON_NAME]" at bounding box center [1302, 21] width 167 height 20
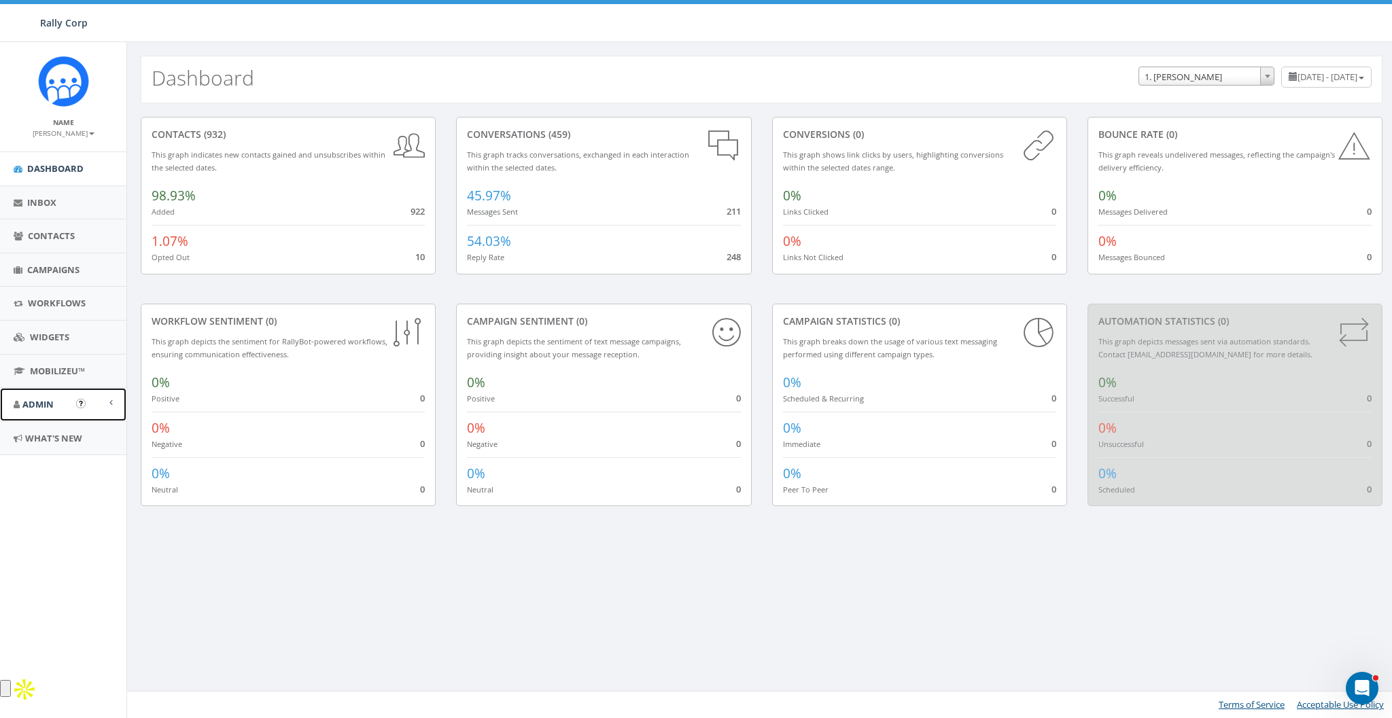
click at [42, 398] on span "Admin" at bounding box center [37, 404] width 31 height 12
